Goal: Task Accomplishment & Management: Use online tool/utility

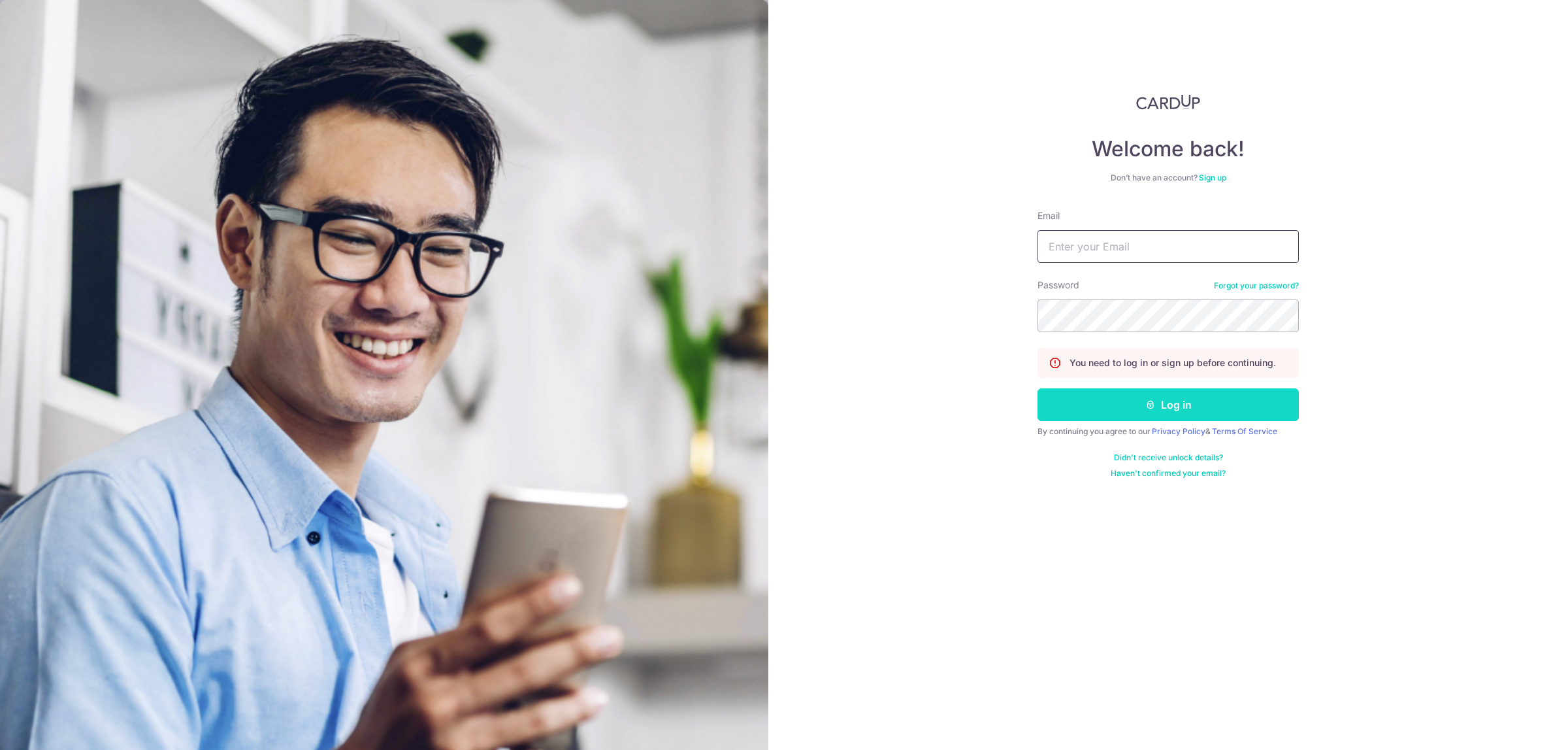
type input "[PERSON_NAME][EMAIL_ADDRESS][DOMAIN_NAME]"
click at [1158, 406] on button "Log in" at bounding box center [1167, 405] width 261 height 33
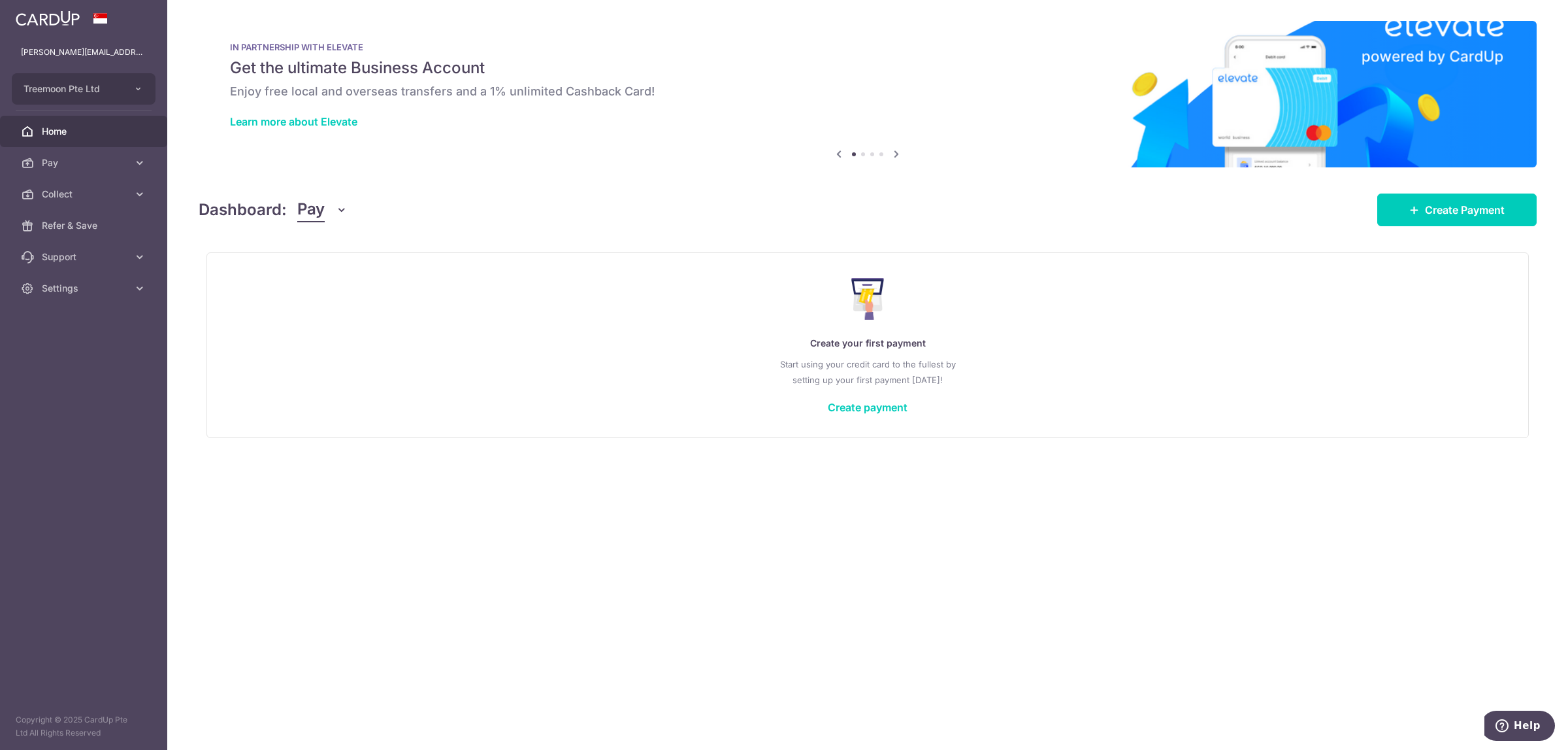
click at [335, 208] on icon "button" at bounding box center [341, 209] width 13 height 13
click at [356, 277] on link "Collect" at bounding box center [366, 277] width 136 height 31
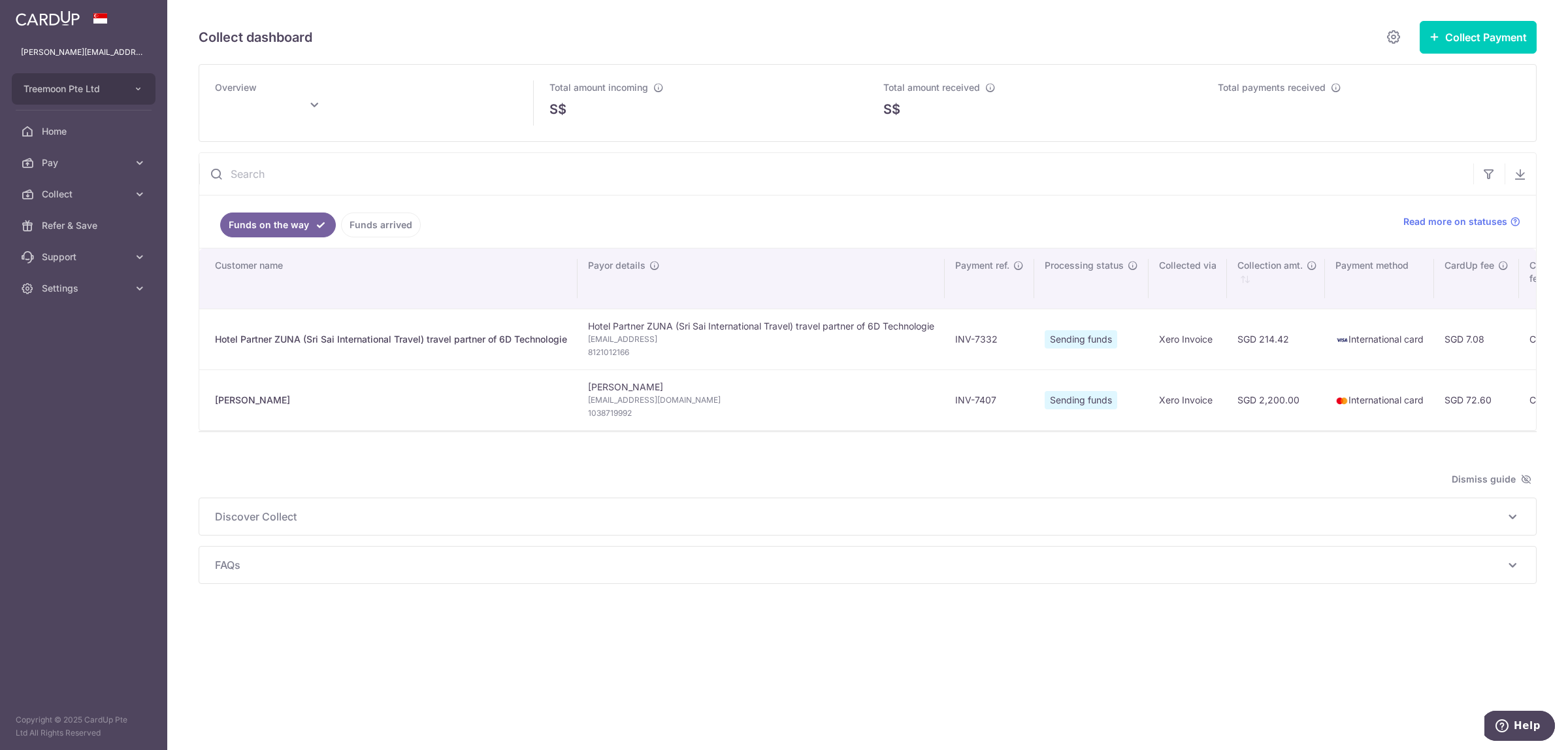
type input "[DATE]"
